Goal: Transaction & Acquisition: Purchase product/service

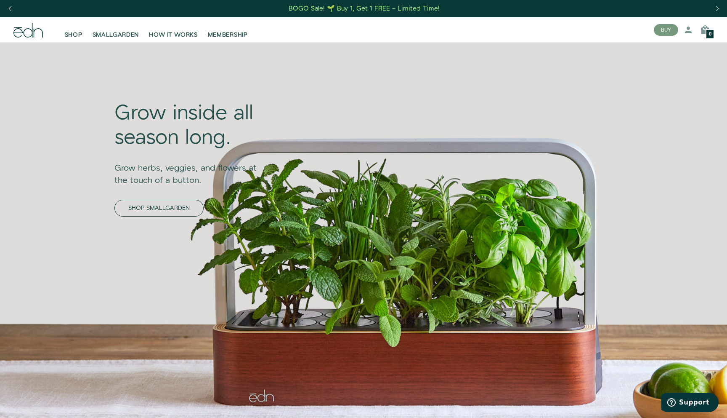
click at [146, 215] on link "SHOP SMALLGARDEN" at bounding box center [159, 208] width 89 height 17
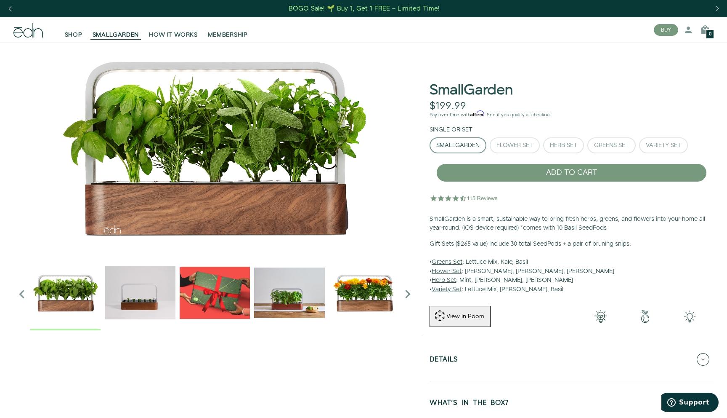
click at [149, 306] on img "2 / 6" at bounding box center [140, 292] width 70 height 70
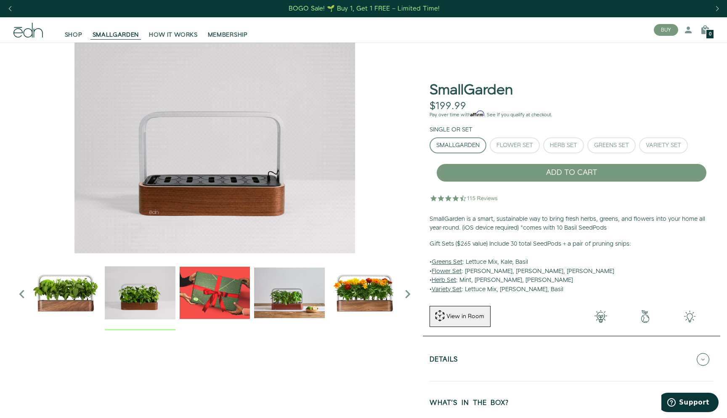
click at [206, 297] on img "3 / 6" at bounding box center [215, 292] width 70 height 70
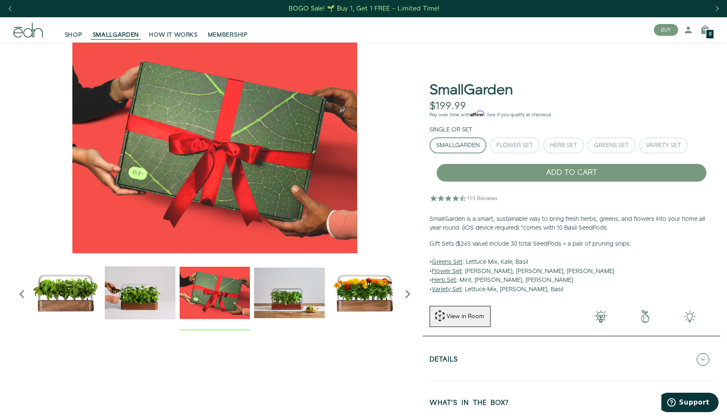
click at [272, 290] on img "4 / 6" at bounding box center [289, 292] width 70 height 70
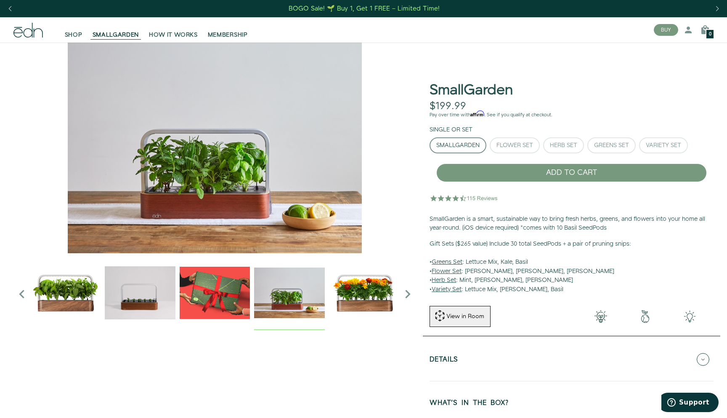
click at [354, 288] on img "5 / 6" at bounding box center [364, 292] width 70 height 70
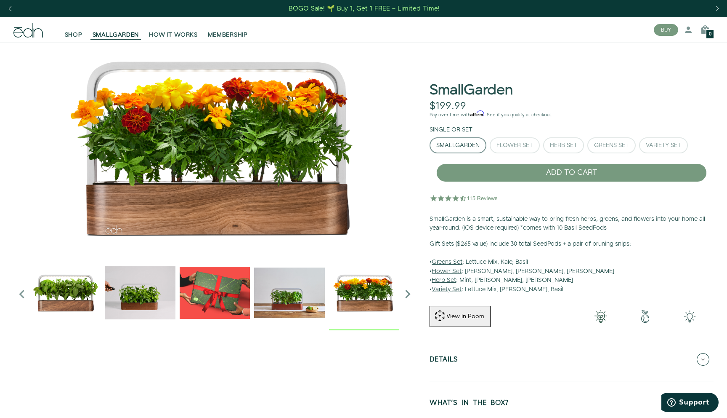
click at [405, 293] on icon "Next slide" at bounding box center [408, 293] width 17 height 17
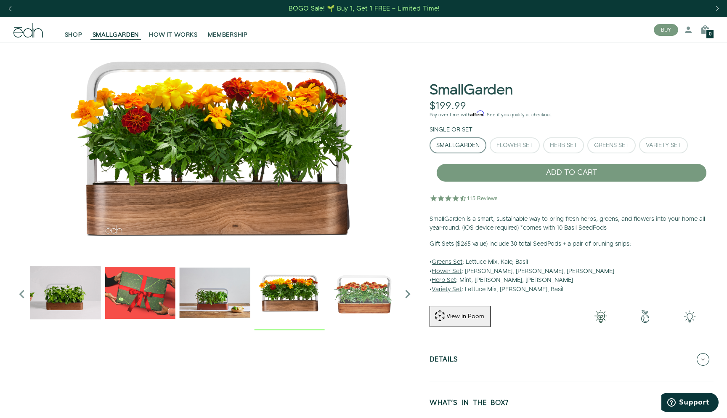
click at [357, 288] on img "6 / 6" at bounding box center [364, 292] width 70 height 70
